Goal: Task Accomplishment & Management: Use online tool/utility

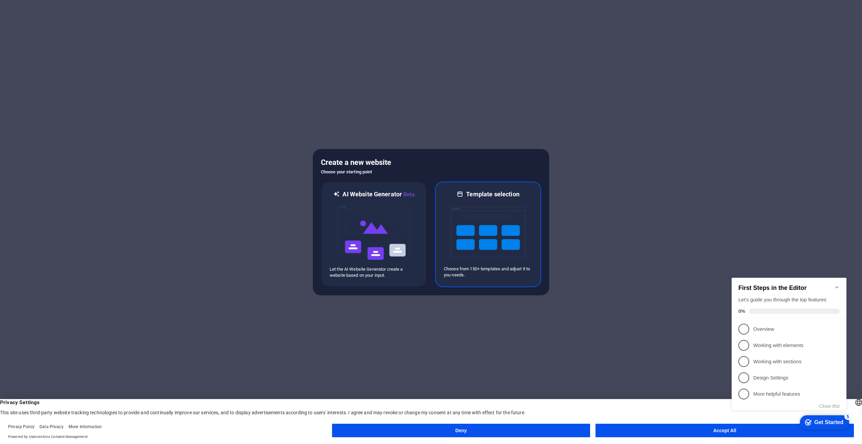
click at [484, 227] on img at bounding box center [488, 232] width 74 height 68
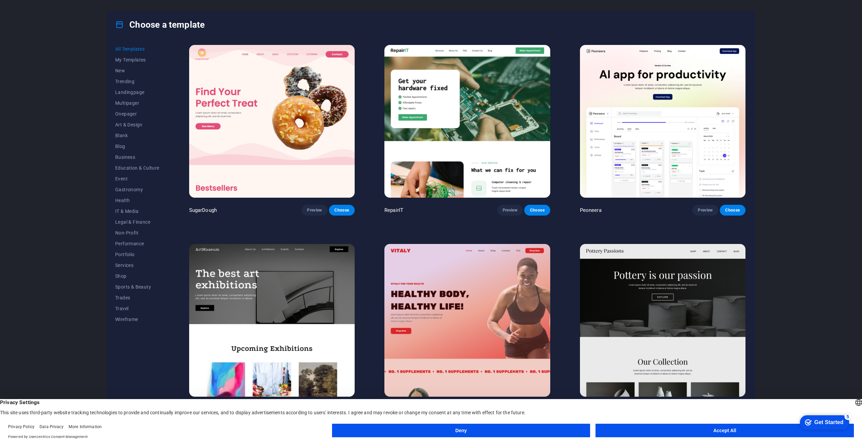
click at [478, 103] on img at bounding box center [468, 121] width 166 height 153
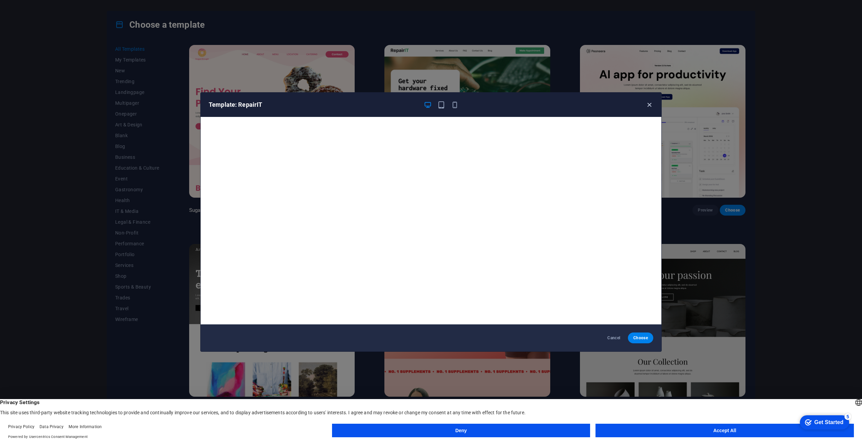
click at [651, 103] on icon "button" at bounding box center [650, 105] width 8 height 8
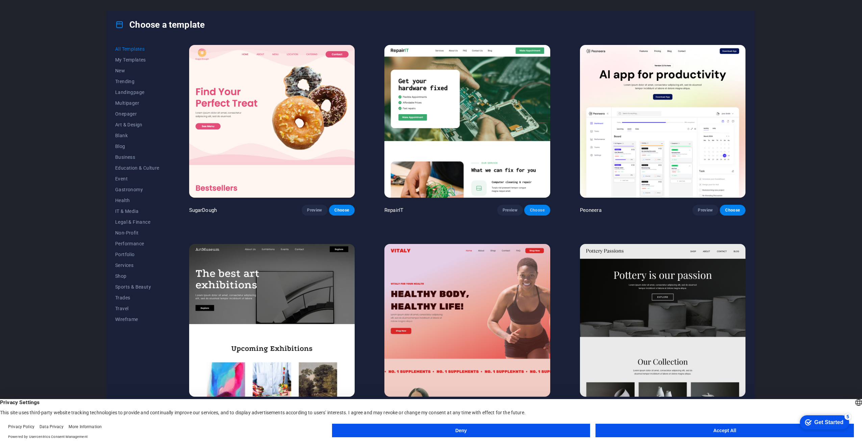
click at [539, 208] on span "Choose" at bounding box center [537, 209] width 15 height 5
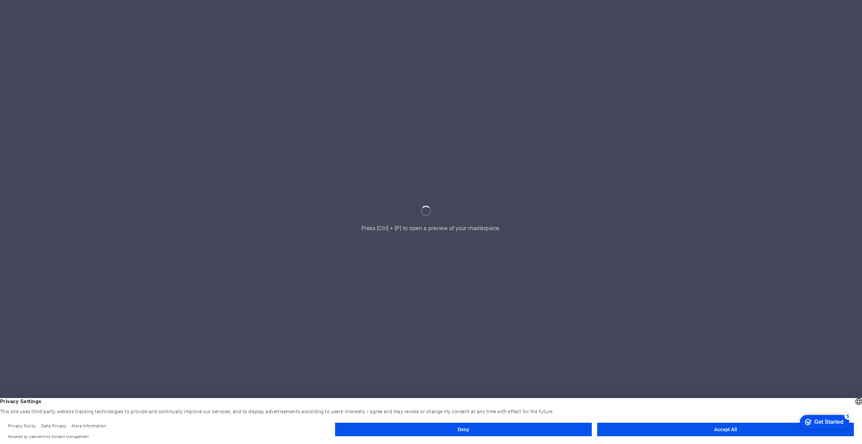
click at [713, 429] on button "Accept All" at bounding box center [725, 430] width 257 height 14
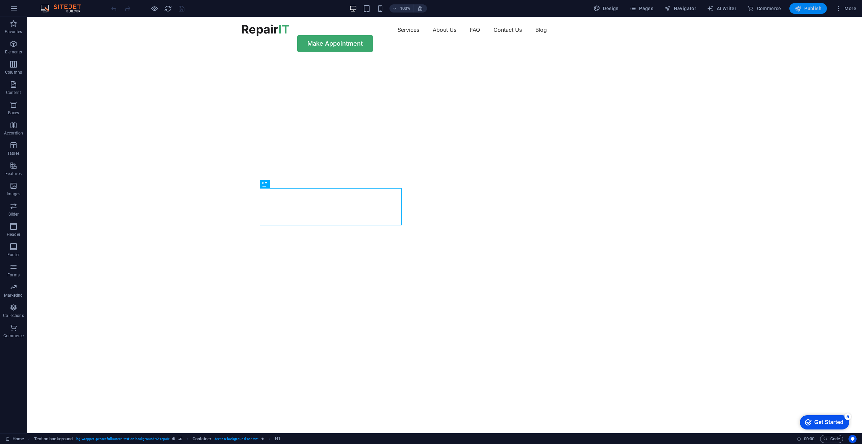
click at [809, 8] on span "Publish" at bounding box center [808, 8] width 27 height 7
